Goal: Navigation & Orientation: Understand site structure

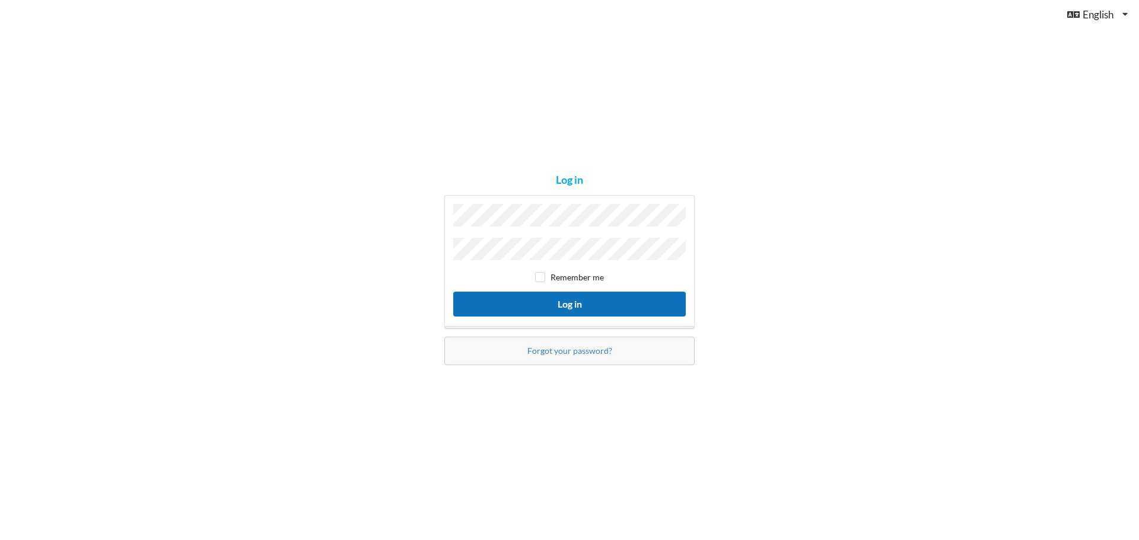
click at [603, 308] on button "Log in" at bounding box center [569, 304] width 233 height 24
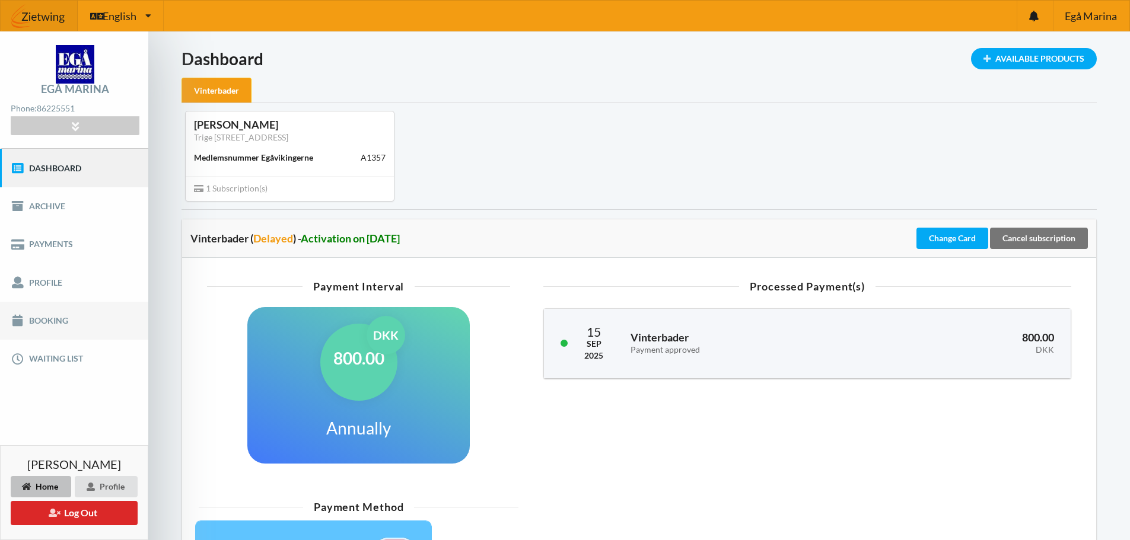
click at [59, 320] on link "Booking" at bounding box center [74, 321] width 148 height 38
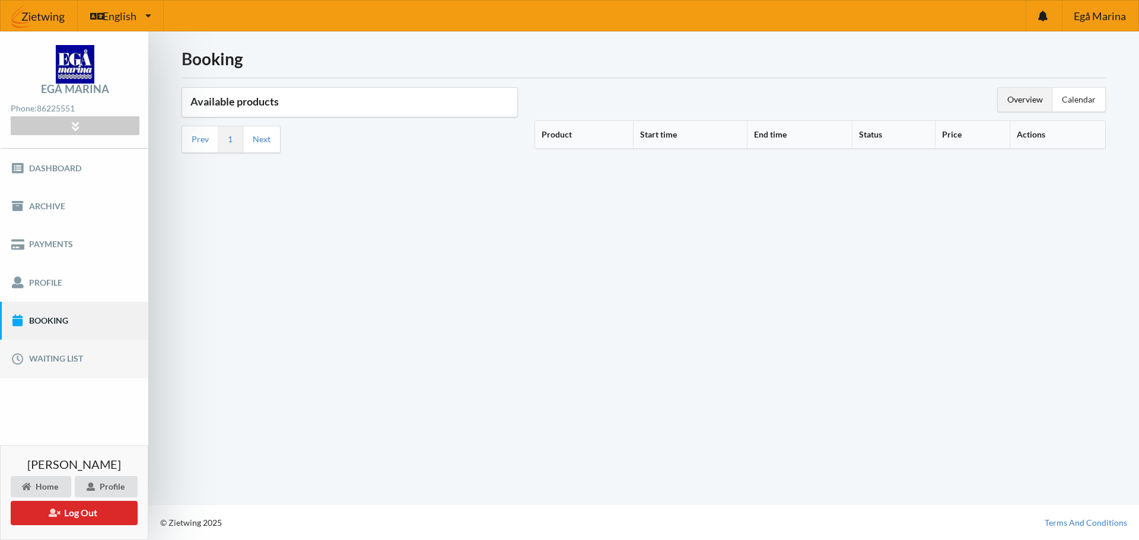
click at [67, 357] on link "Waiting list" at bounding box center [74, 359] width 148 height 38
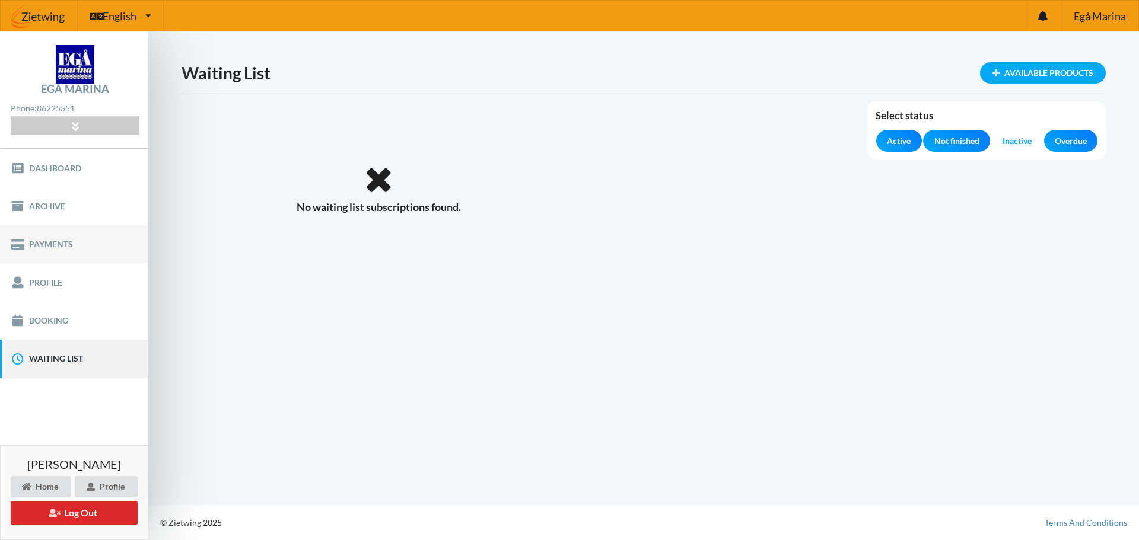
click at [57, 243] on link "Payments" at bounding box center [74, 244] width 148 height 38
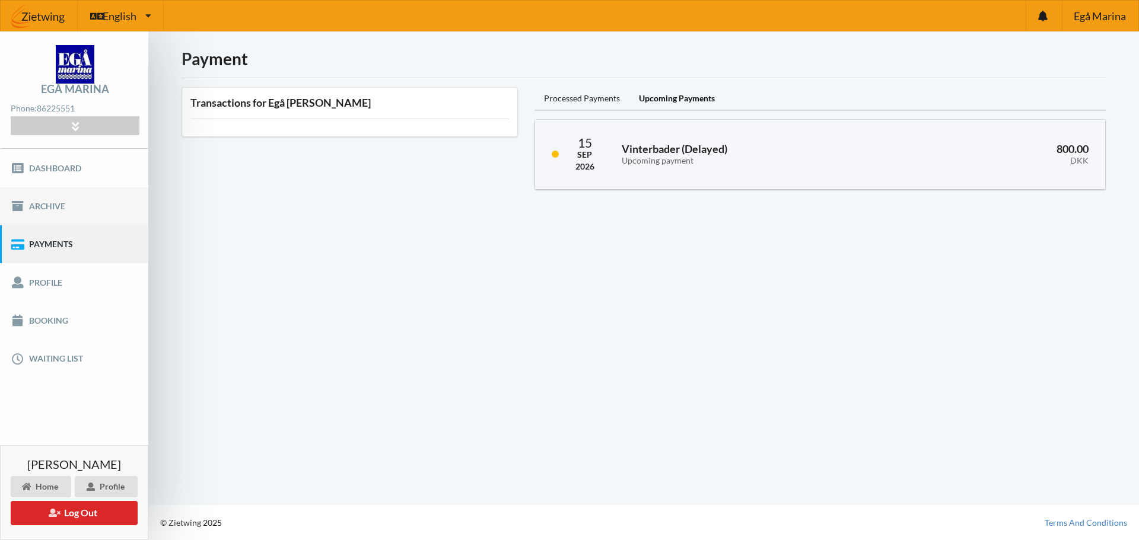
click at [53, 201] on link "Archive" at bounding box center [74, 206] width 148 height 38
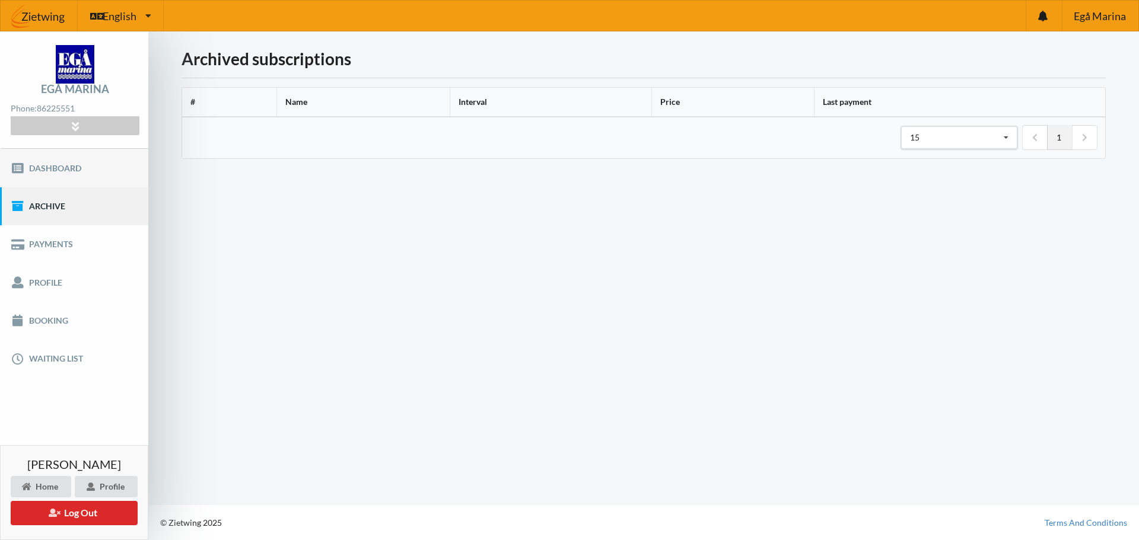
click at [61, 178] on link "Dashboard" at bounding box center [74, 168] width 148 height 38
